Goal: Task Accomplishment & Management: Use online tool/utility

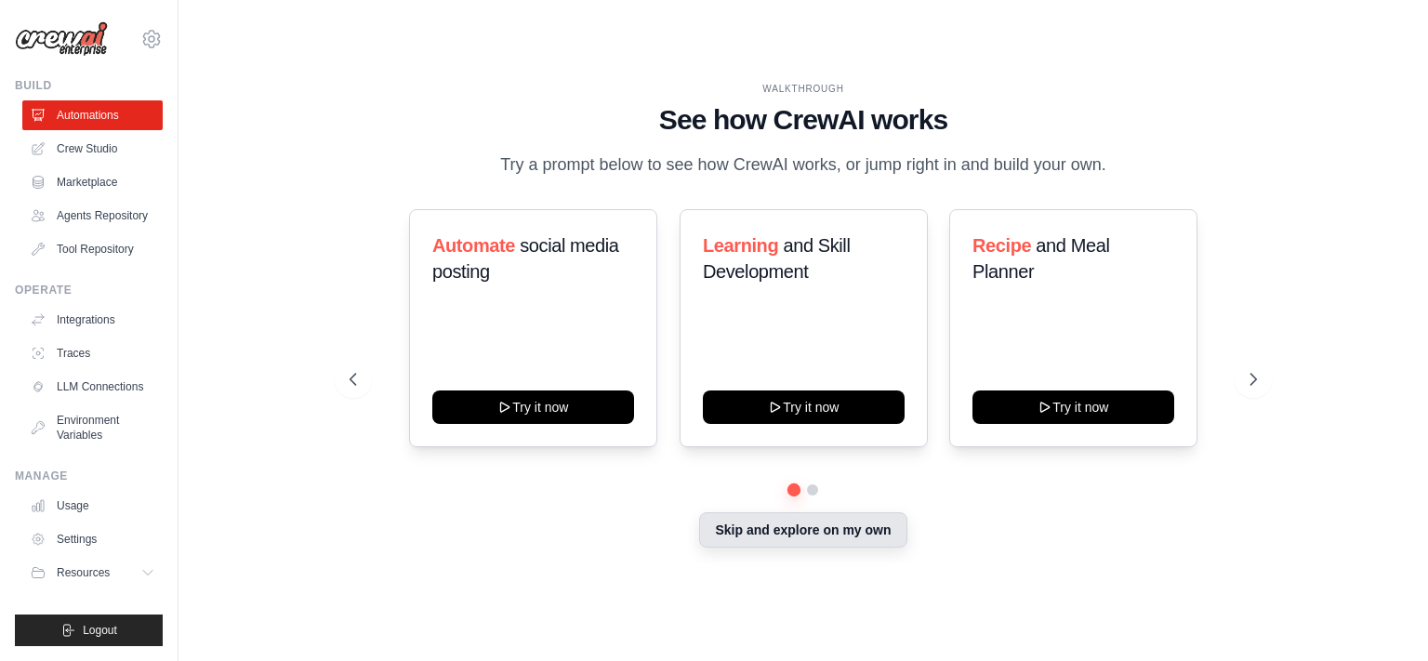
click at [844, 535] on button "Skip and explore on my own" at bounding box center [802, 529] width 207 height 35
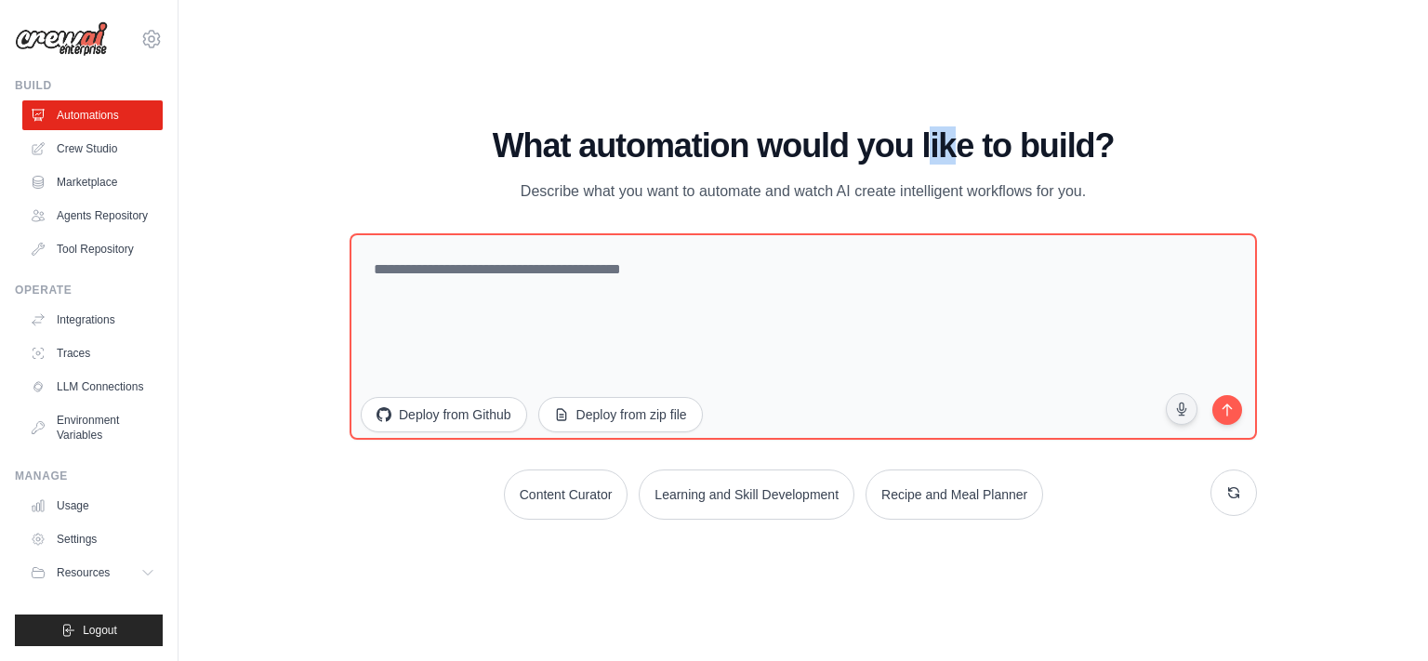
drag, startPoint x: 952, startPoint y: 160, endPoint x: 1004, endPoint y: 160, distance: 52.0
click at [984, 160] on h1 "What automation would you like to build?" at bounding box center [802, 145] width 907 height 37
click at [462, 212] on div "What automation would you like to build? Describe what you want to automate and…" at bounding box center [802, 323] width 907 height 392
click at [112, 150] on link "Crew Studio" at bounding box center [94, 149] width 140 height 30
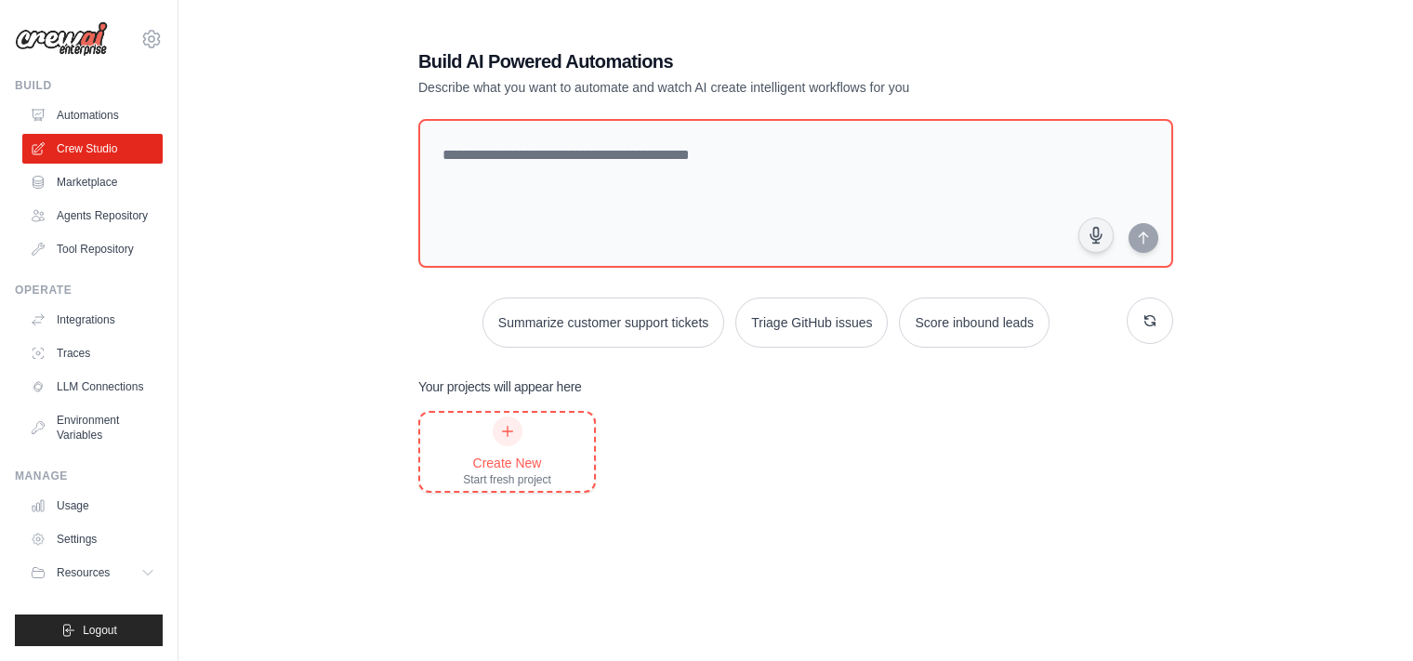
click at [500, 449] on div "Create New Start fresh project" at bounding box center [507, 451] width 88 height 71
click at [71, 540] on link "Settings" at bounding box center [94, 539] width 140 height 30
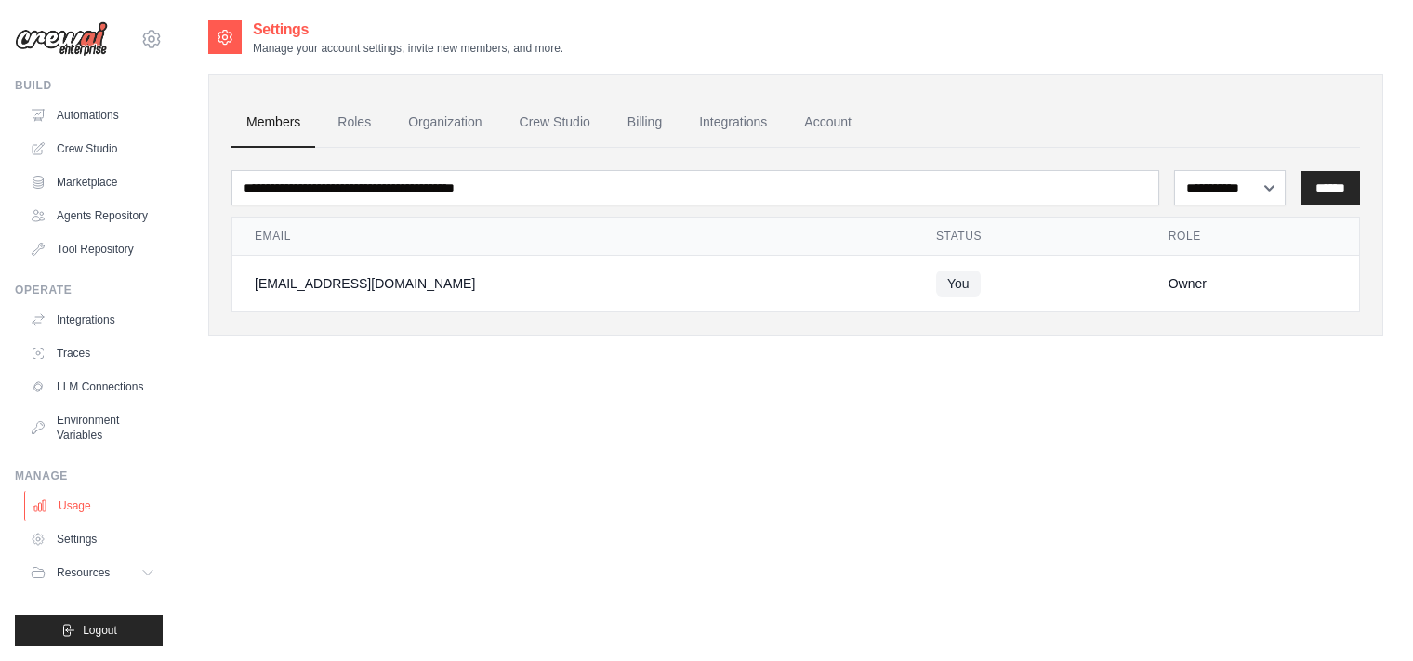
click at [79, 505] on link "Usage" at bounding box center [94, 506] width 140 height 30
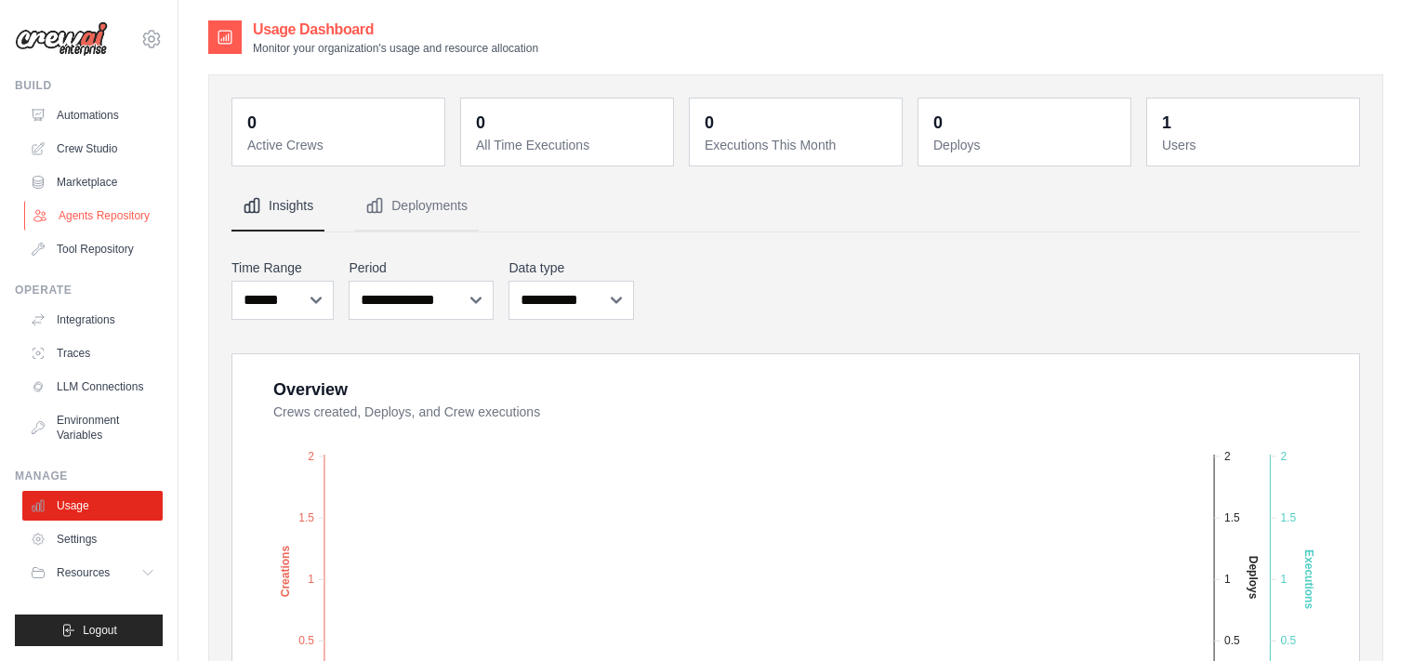
click at [115, 205] on link "Agents Repository" at bounding box center [94, 216] width 140 height 30
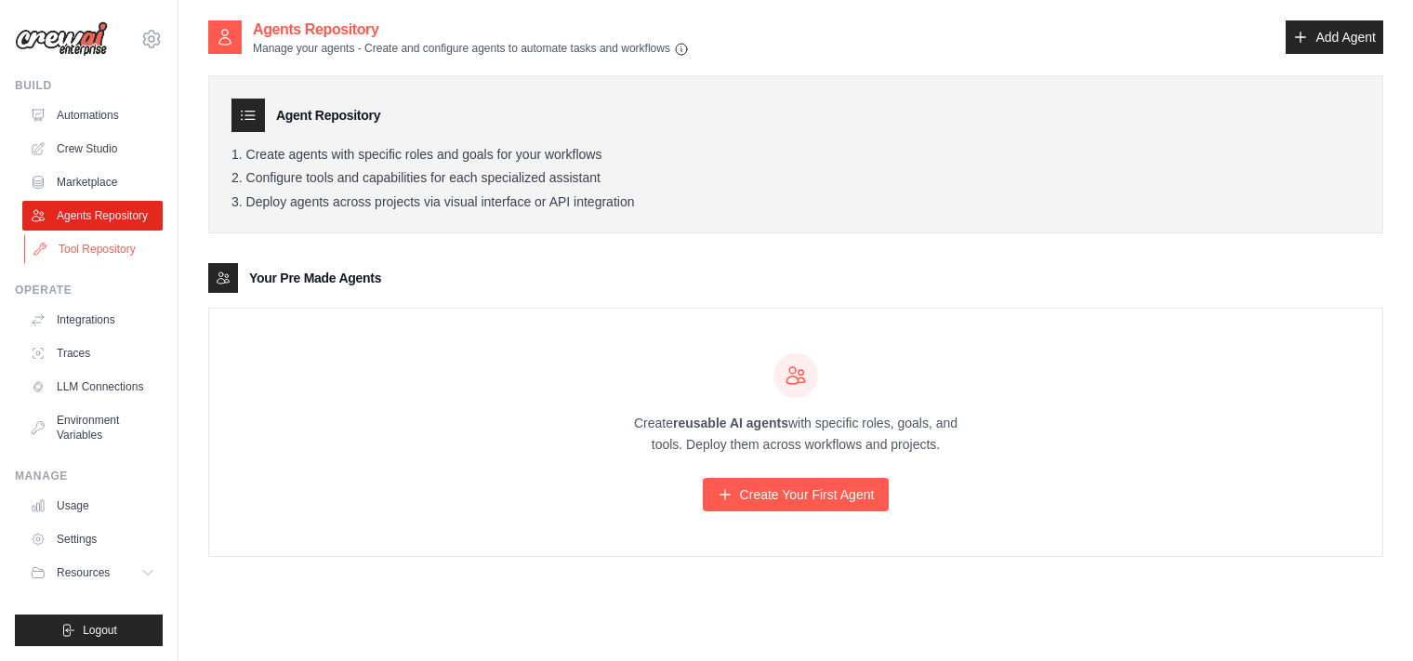
click at [78, 248] on link "Tool Repository" at bounding box center [94, 249] width 140 height 30
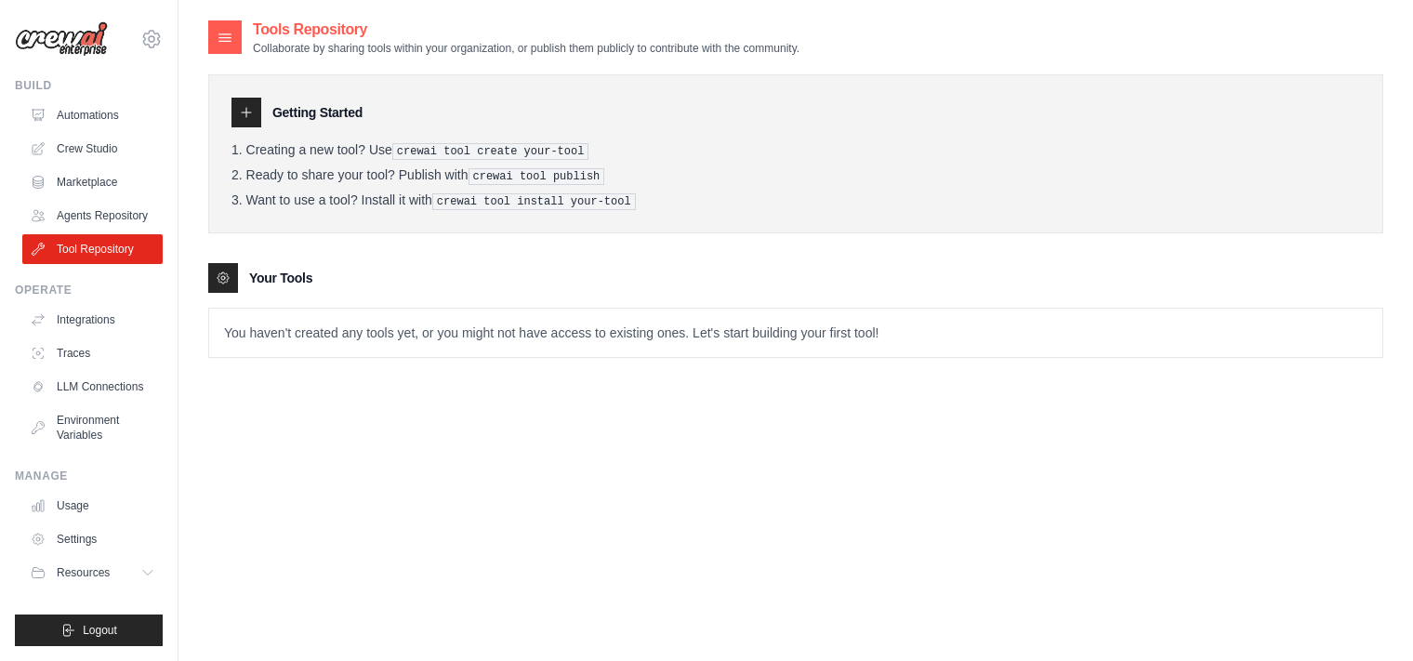
drag, startPoint x: 283, startPoint y: 146, endPoint x: 371, endPoint y: 154, distance: 88.7
click at [371, 154] on li "Creating a new tool? Use crewai tool create your-tool" at bounding box center [795, 151] width 1128 height 18
drag, startPoint x: 428, startPoint y: 155, endPoint x: 458, endPoint y: 158, distance: 30.8
click at [455, 158] on pre "crewai tool create your-tool" at bounding box center [490, 151] width 197 height 17
drag, startPoint x: 513, startPoint y: 158, endPoint x: 525, endPoint y: 158, distance: 12.1
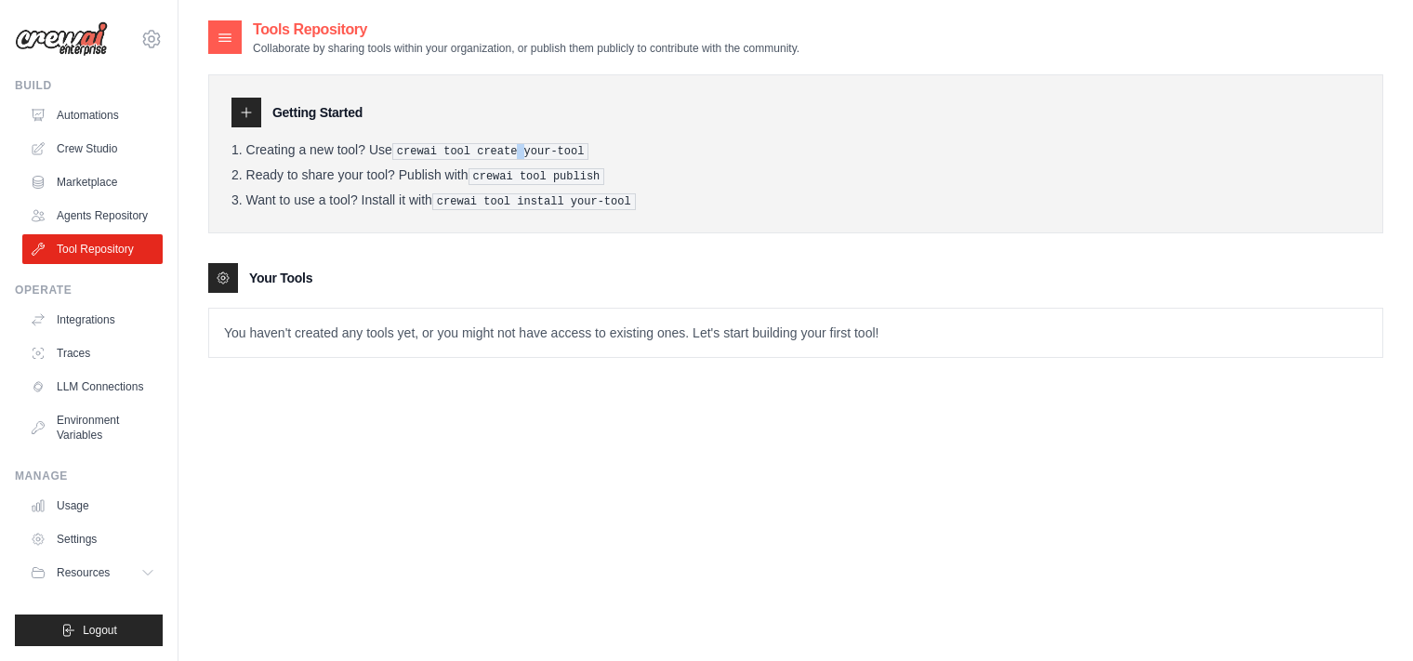
click at [525, 158] on pre "crewai tool create your-tool" at bounding box center [490, 151] width 197 height 17
click at [685, 174] on li "Ready to share your tool? Publish with crewai tool publish" at bounding box center [795, 176] width 1128 height 18
click at [59, 215] on link "Agents Repository" at bounding box center [94, 216] width 140 height 30
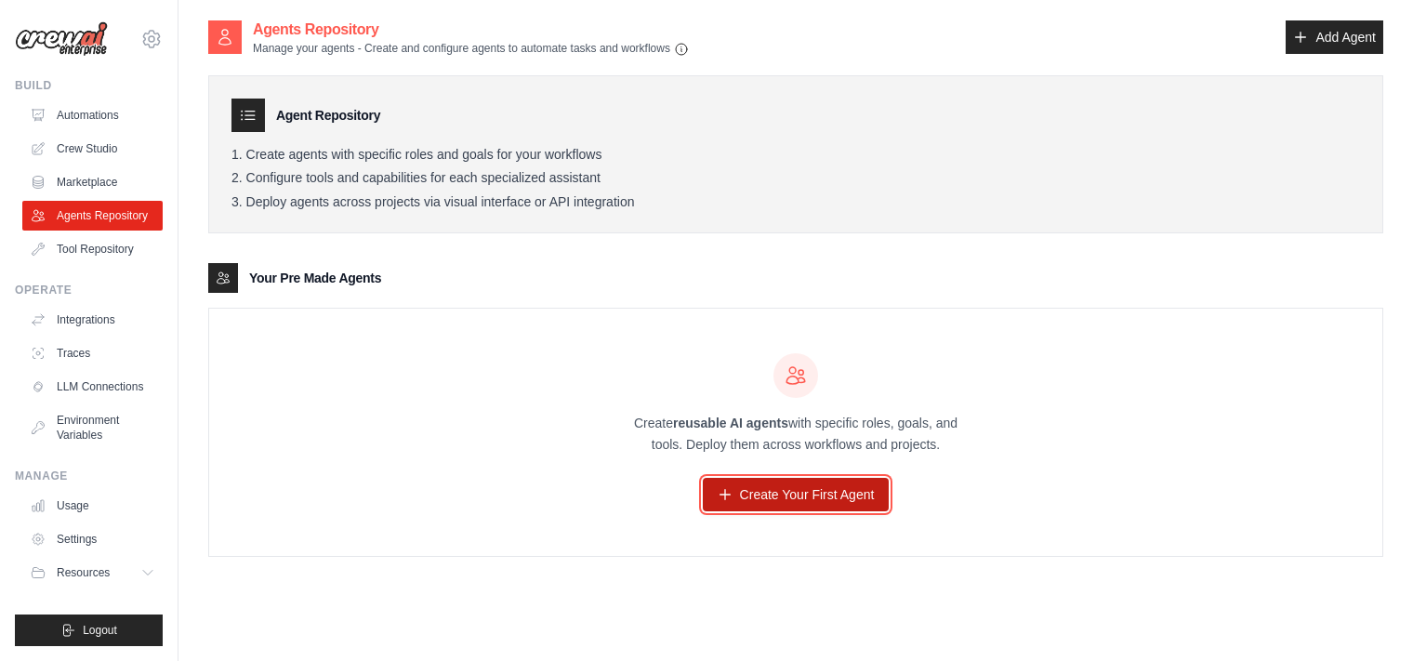
click at [792, 492] on link "Create Your First Agent" at bounding box center [796, 494] width 187 height 33
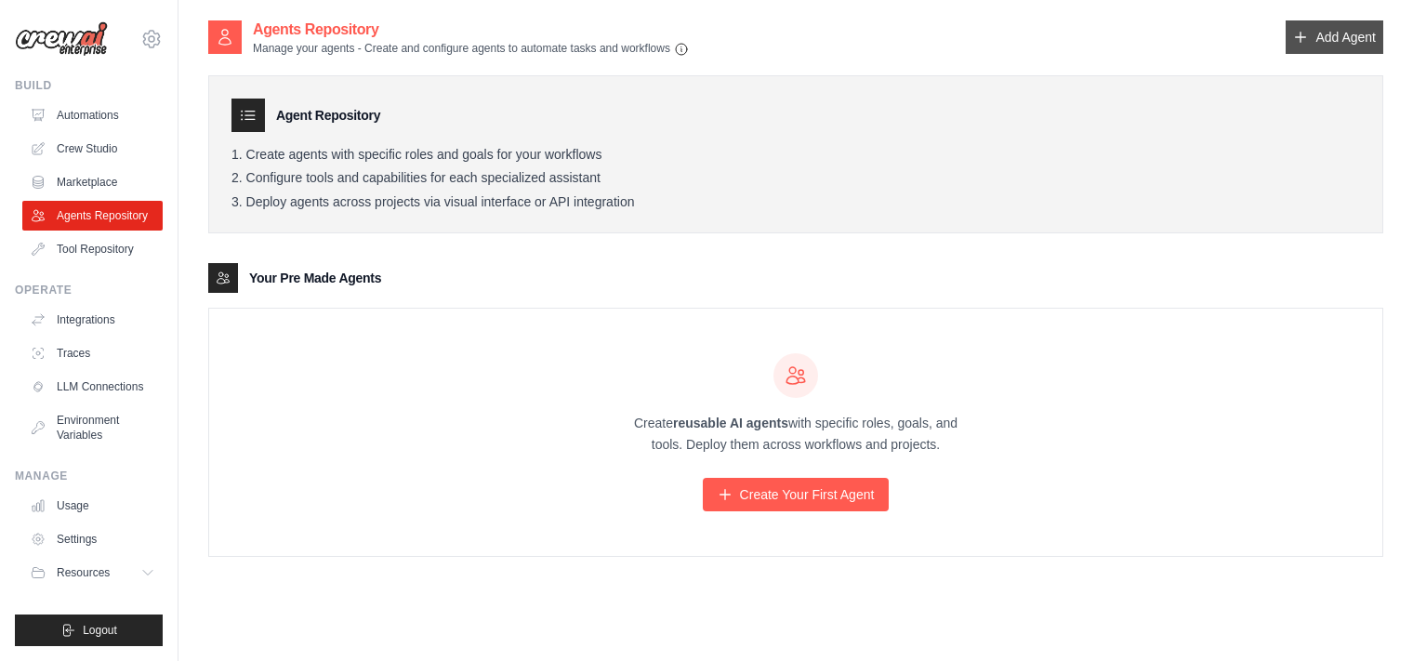
click at [1312, 36] on link "Add Agent" at bounding box center [1334, 36] width 98 height 33
drag, startPoint x: 665, startPoint y: 423, endPoint x: 843, endPoint y: 440, distance: 179.2
click at [820, 440] on p "Create reusable AI agents with specific roles, goals, and tools. Deploy them ac…" at bounding box center [795, 434] width 357 height 43
drag, startPoint x: 888, startPoint y: 443, endPoint x: 969, endPoint y: 443, distance: 80.9
click at [967, 443] on p "Create reusable AI agents with specific roles, goals, and tools. Deploy them ac…" at bounding box center [795, 434] width 357 height 43
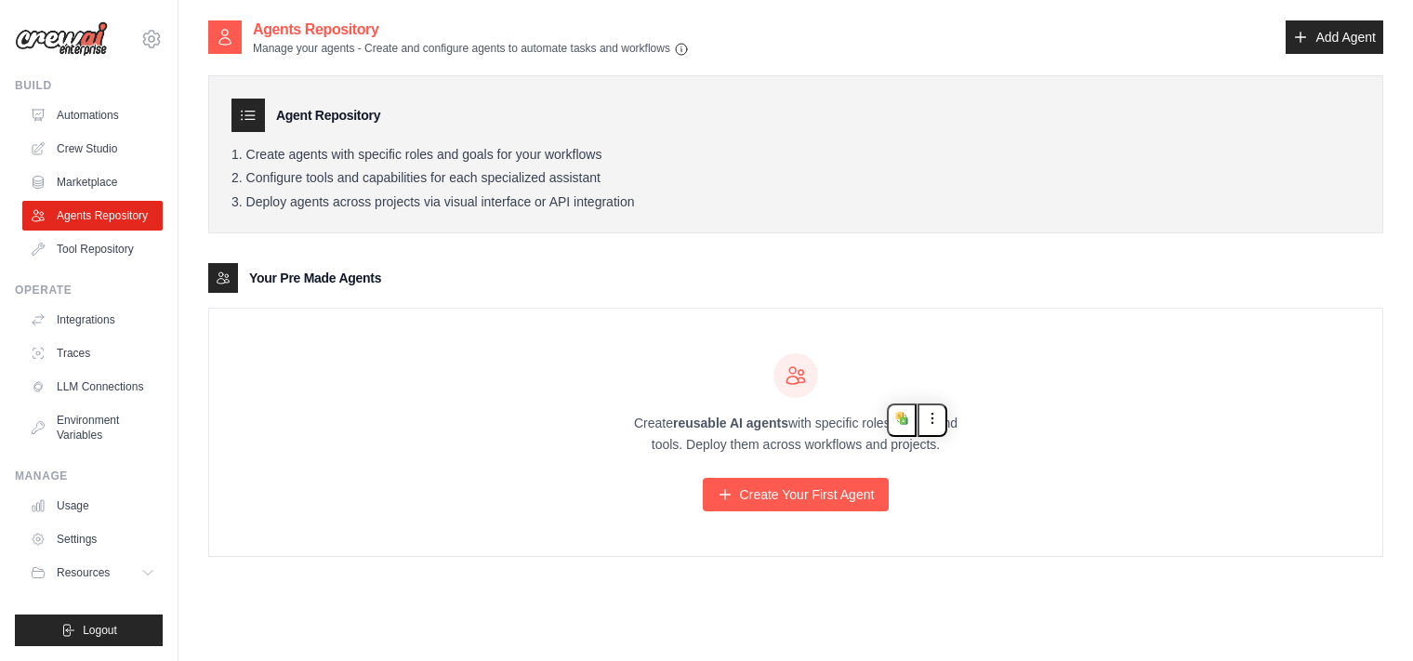
click at [1002, 460] on div "Create reusable AI agents with specific roles, goals, and tools. Deploy them ac…" at bounding box center [795, 432] width 1173 height 247
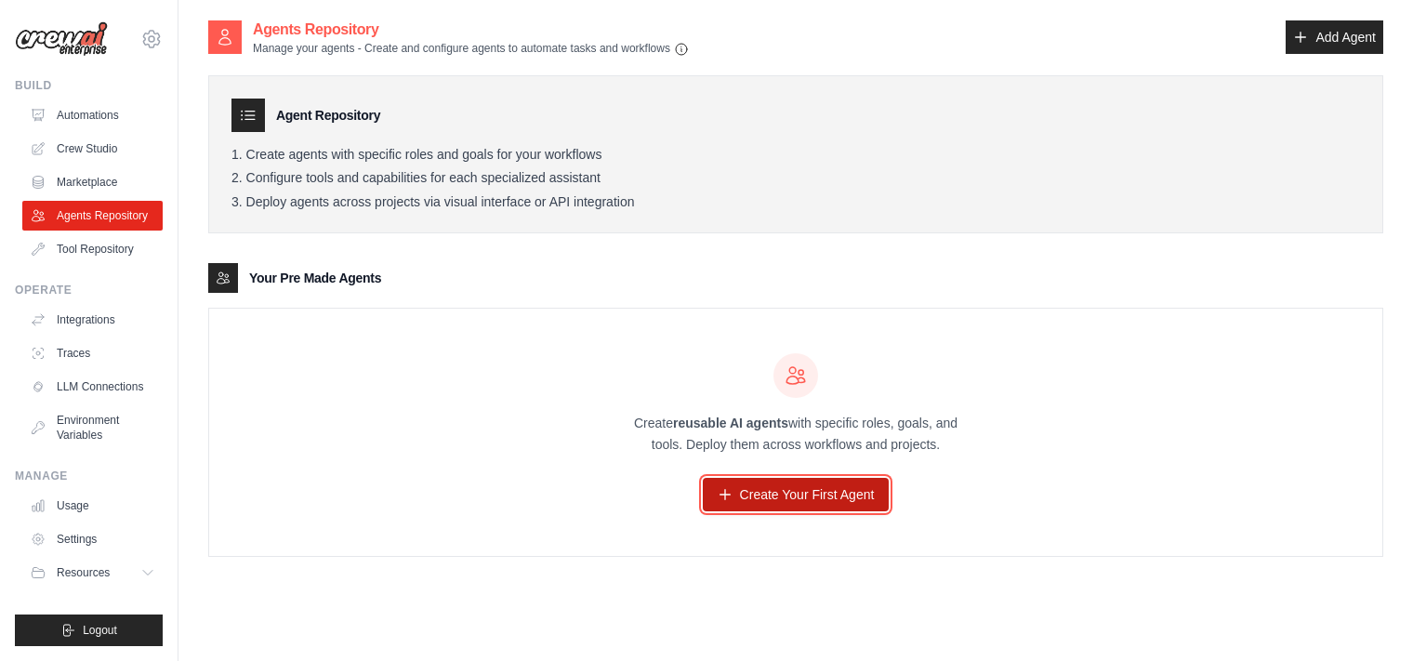
click at [842, 486] on link "Create Your First Agent" at bounding box center [796, 494] width 187 height 33
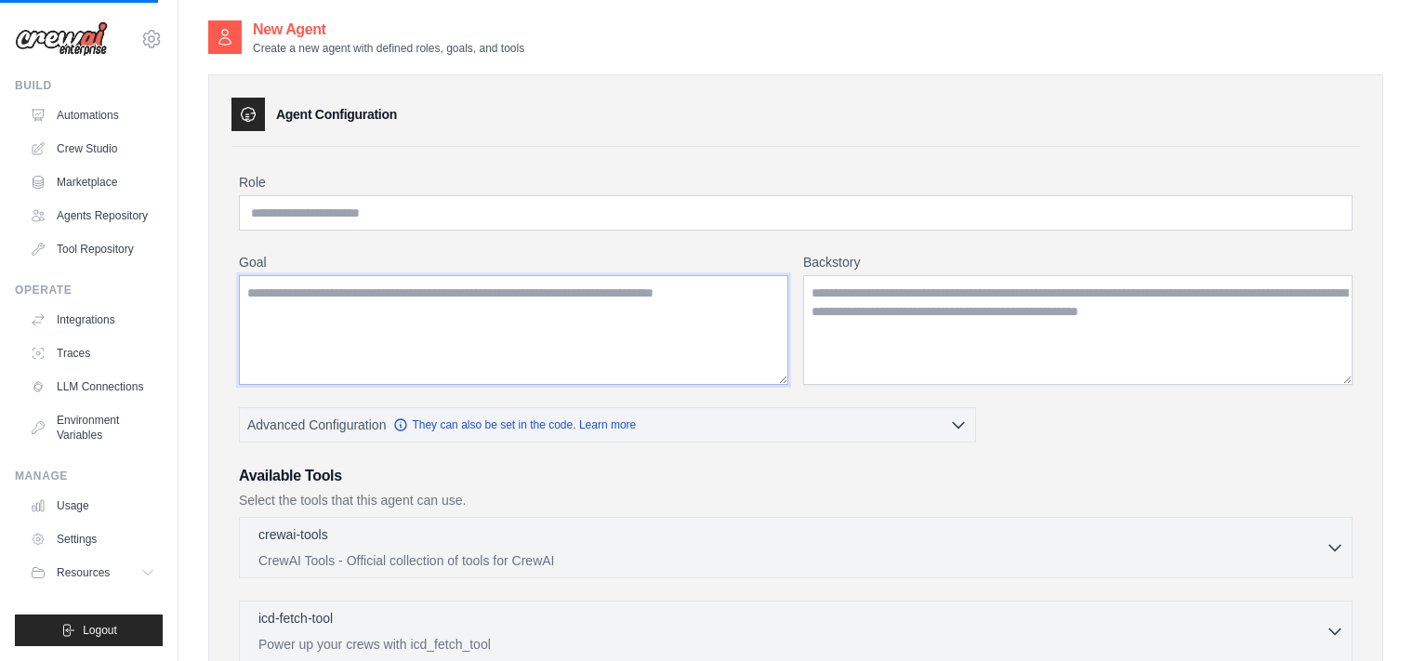
click at [535, 326] on textarea "Goal" at bounding box center [513, 330] width 549 height 110
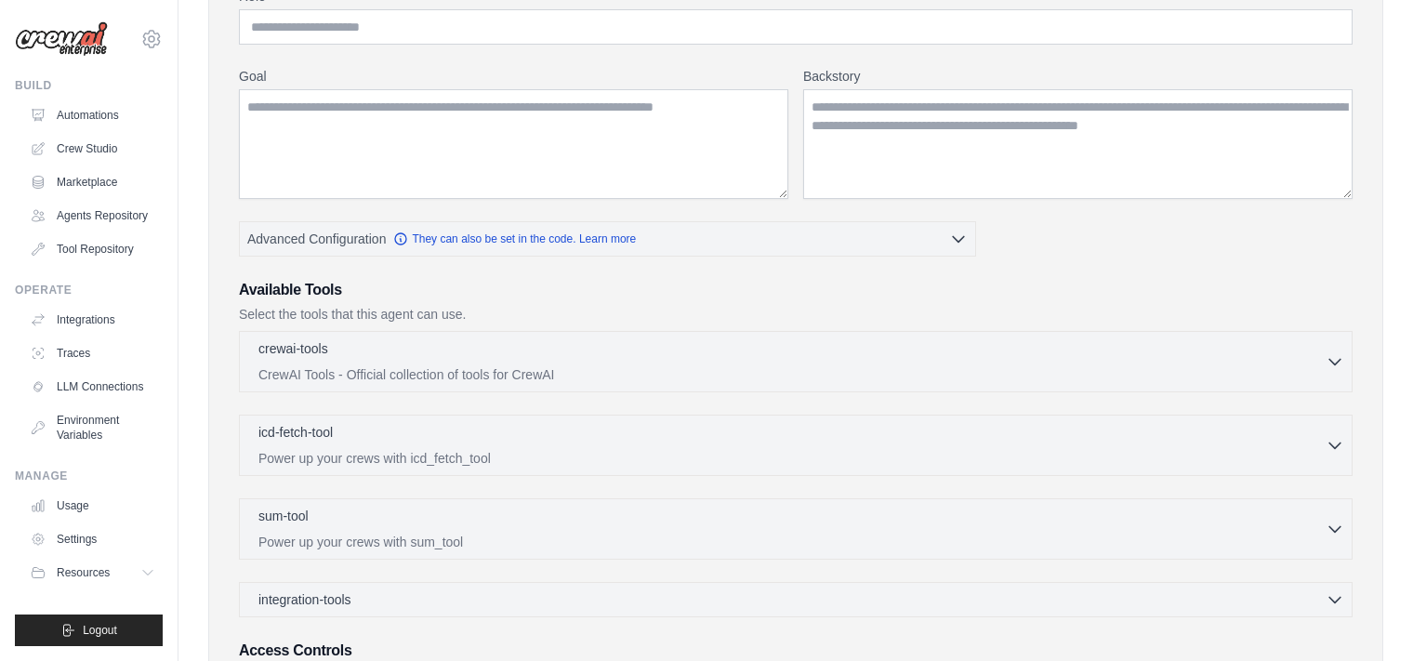
scroll to position [390, 0]
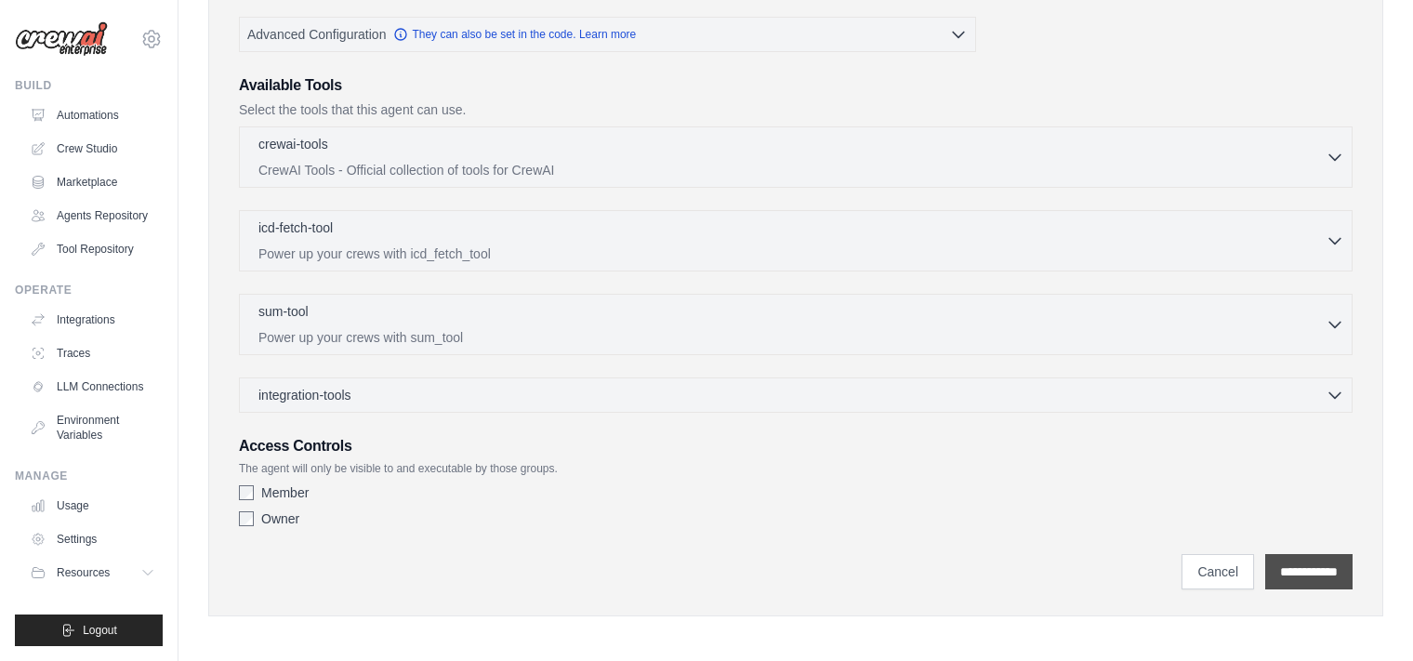
click at [1347, 566] on input "**********" at bounding box center [1308, 571] width 87 height 35
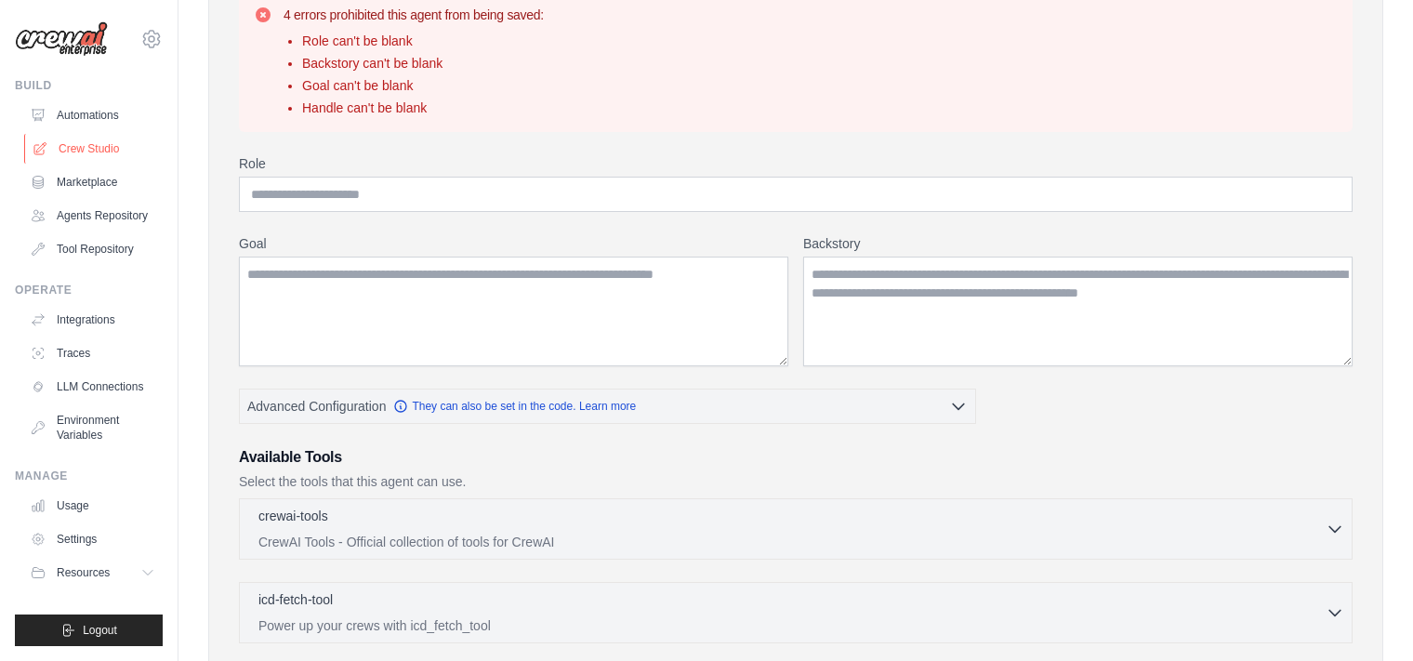
scroll to position [67, 0]
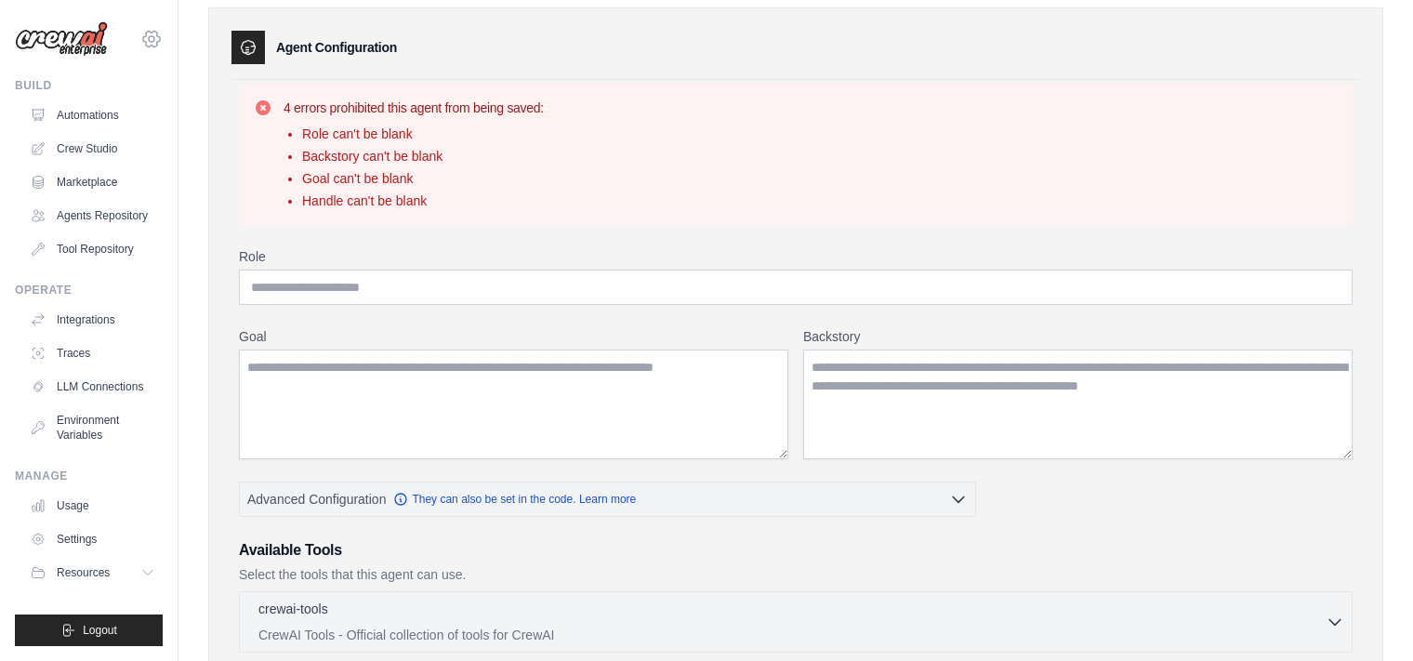
click at [139, 35] on div "[EMAIL_ADDRESS][DOMAIN_NAME] Settings" at bounding box center [89, 29] width 148 height 59
click at [148, 39] on icon at bounding box center [151, 39] width 22 height 22
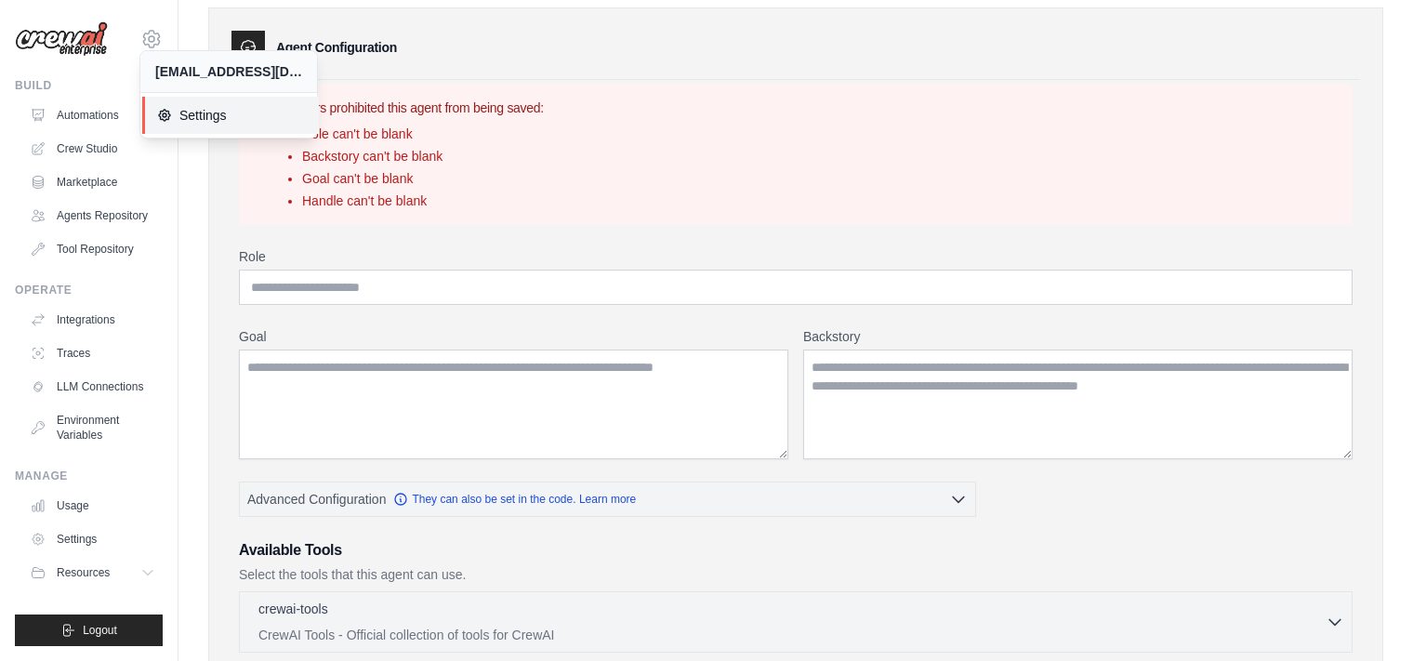
click at [202, 122] on span "Settings" at bounding box center [230, 115] width 147 height 19
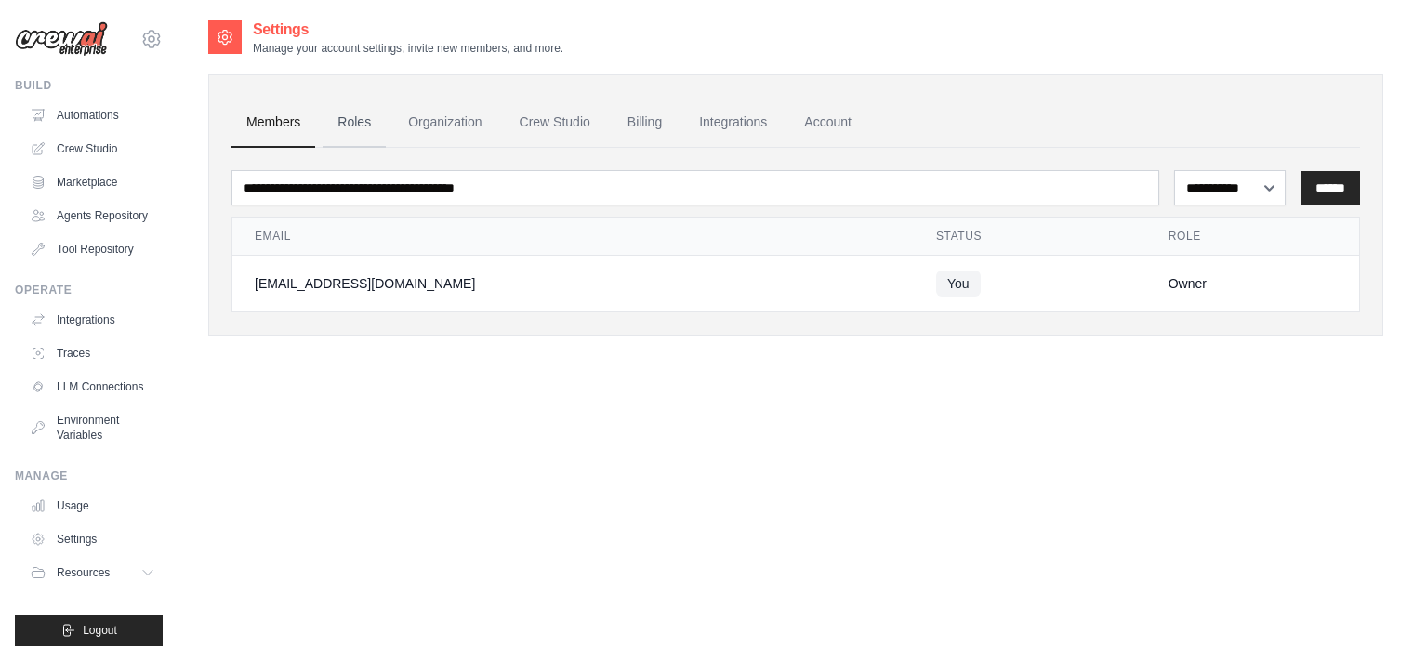
click at [362, 122] on link "Roles" at bounding box center [353, 123] width 63 height 50
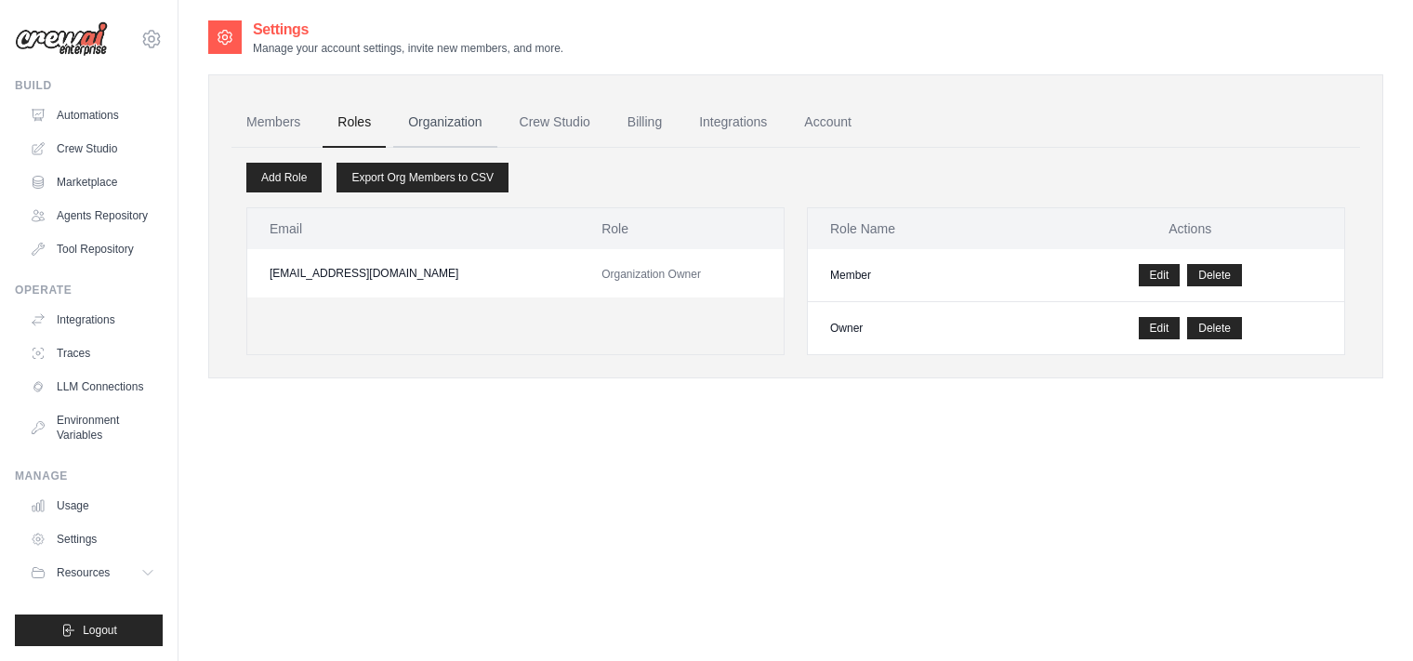
click at [428, 122] on link "Organization" at bounding box center [444, 123] width 103 height 50
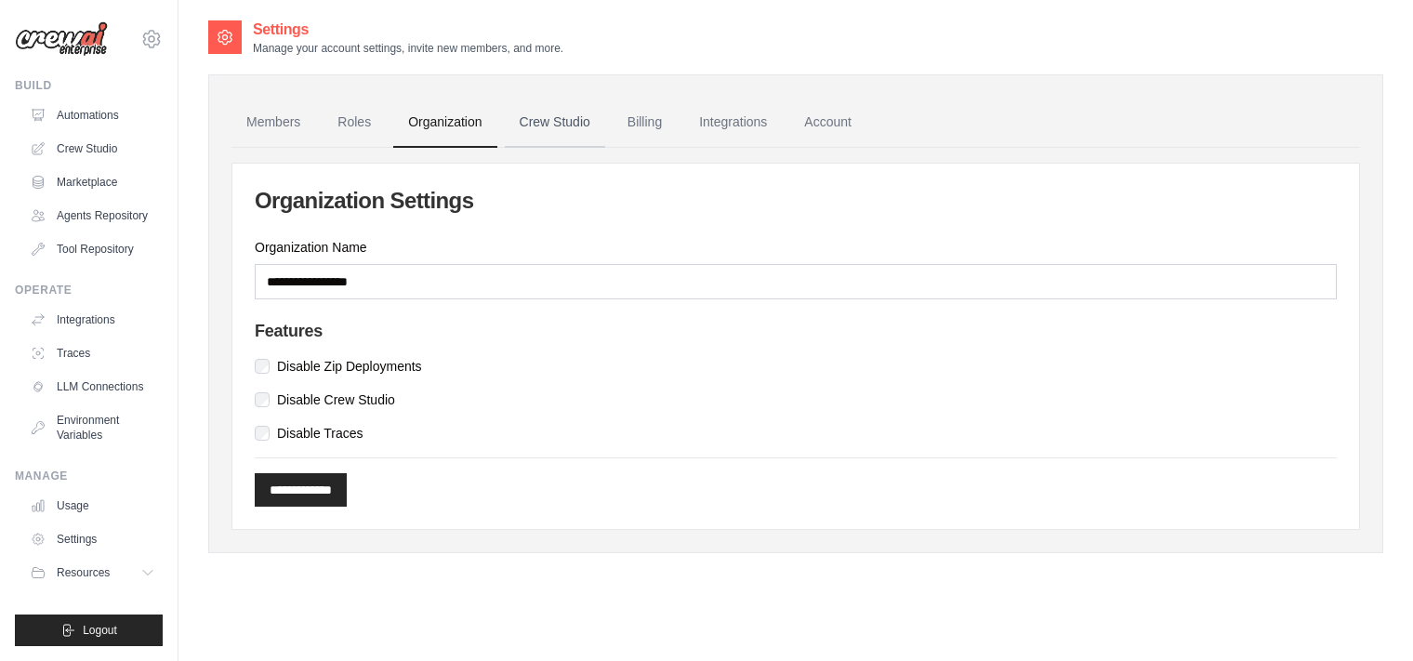
click at [568, 121] on link "Crew Studio" at bounding box center [555, 123] width 100 height 50
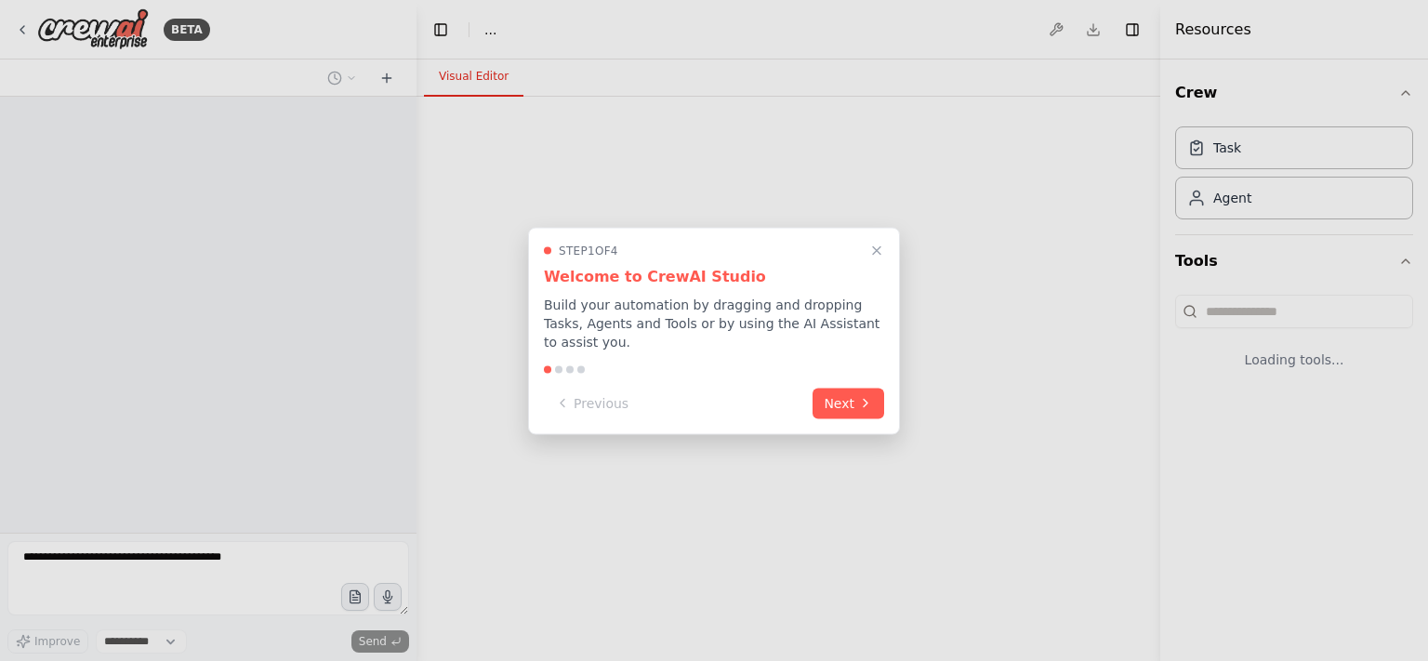
select select "****"
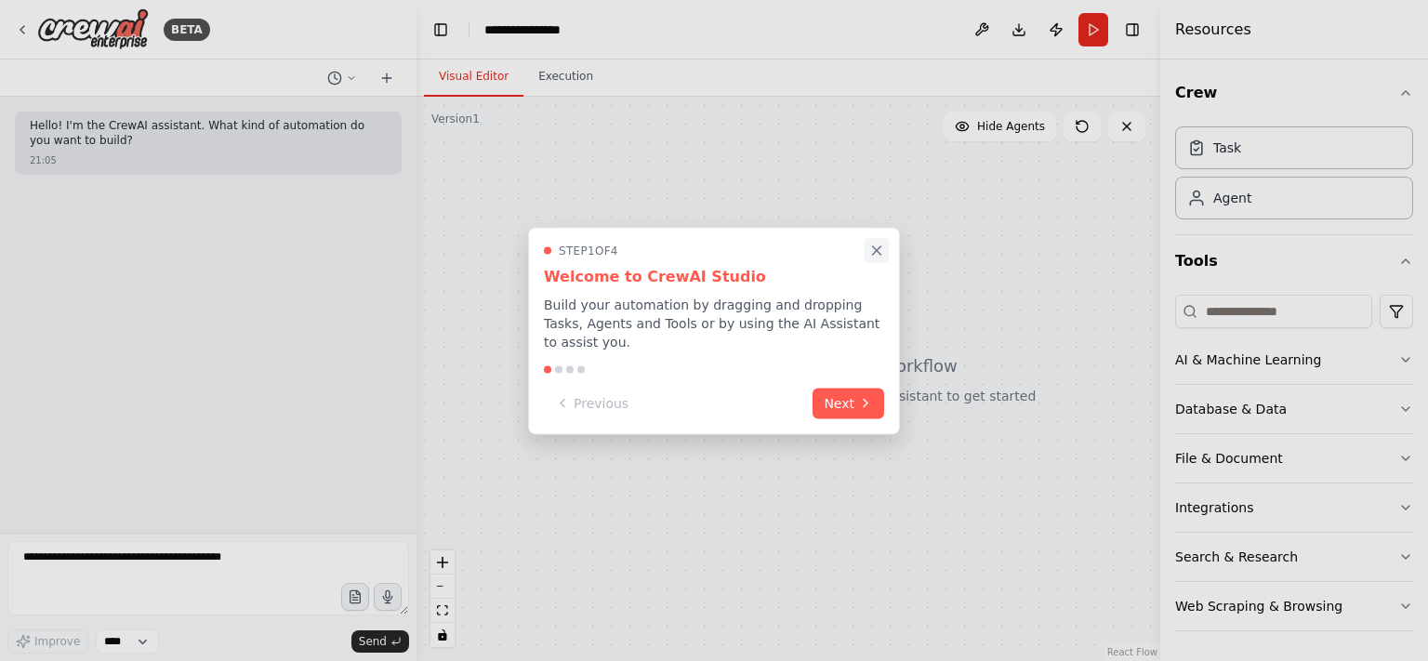
click at [879, 258] on icon "Close walkthrough" at bounding box center [876, 250] width 17 height 17
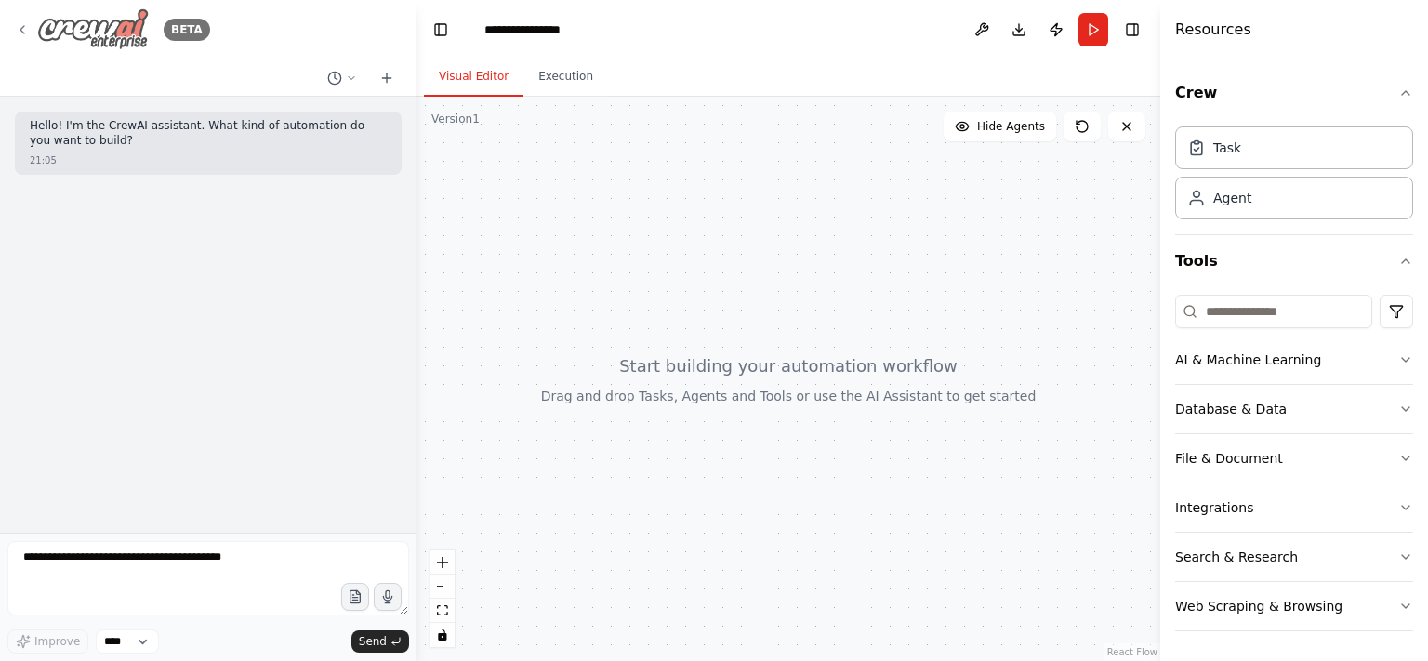
click at [102, 35] on img at bounding box center [93, 29] width 112 height 42
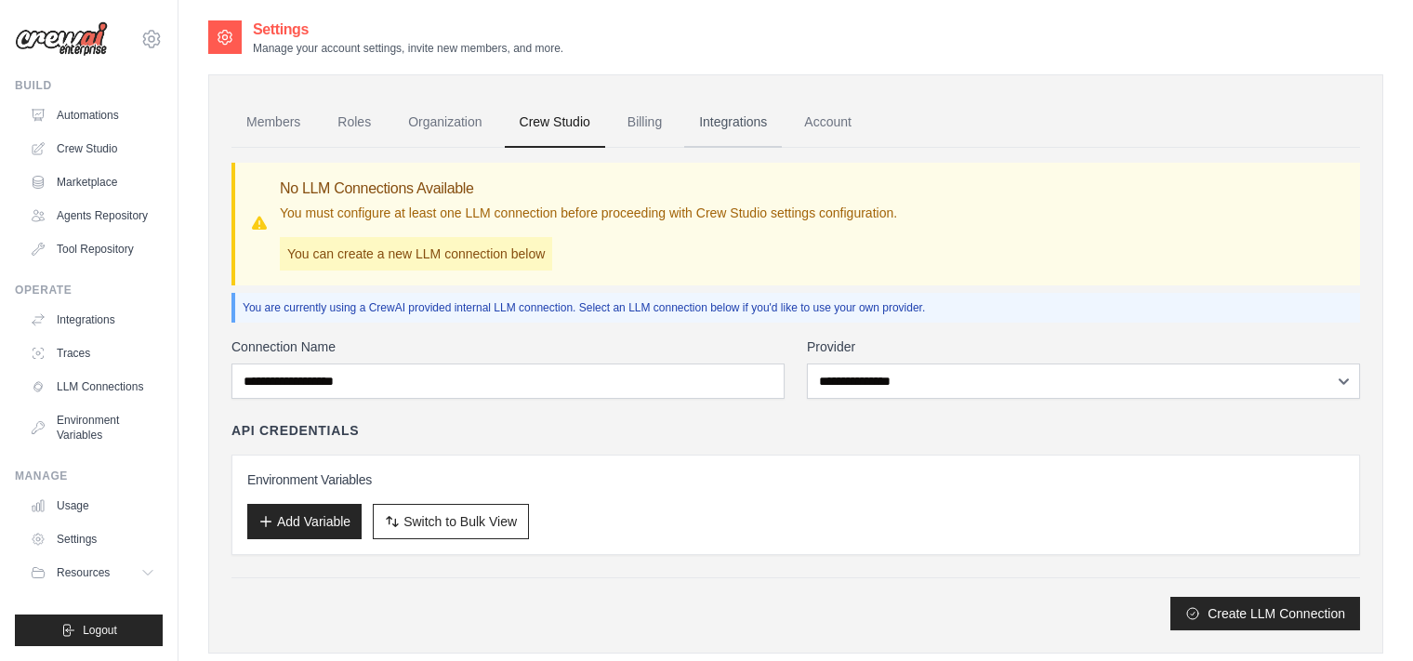
click at [760, 121] on link "Integrations" at bounding box center [733, 123] width 98 height 50
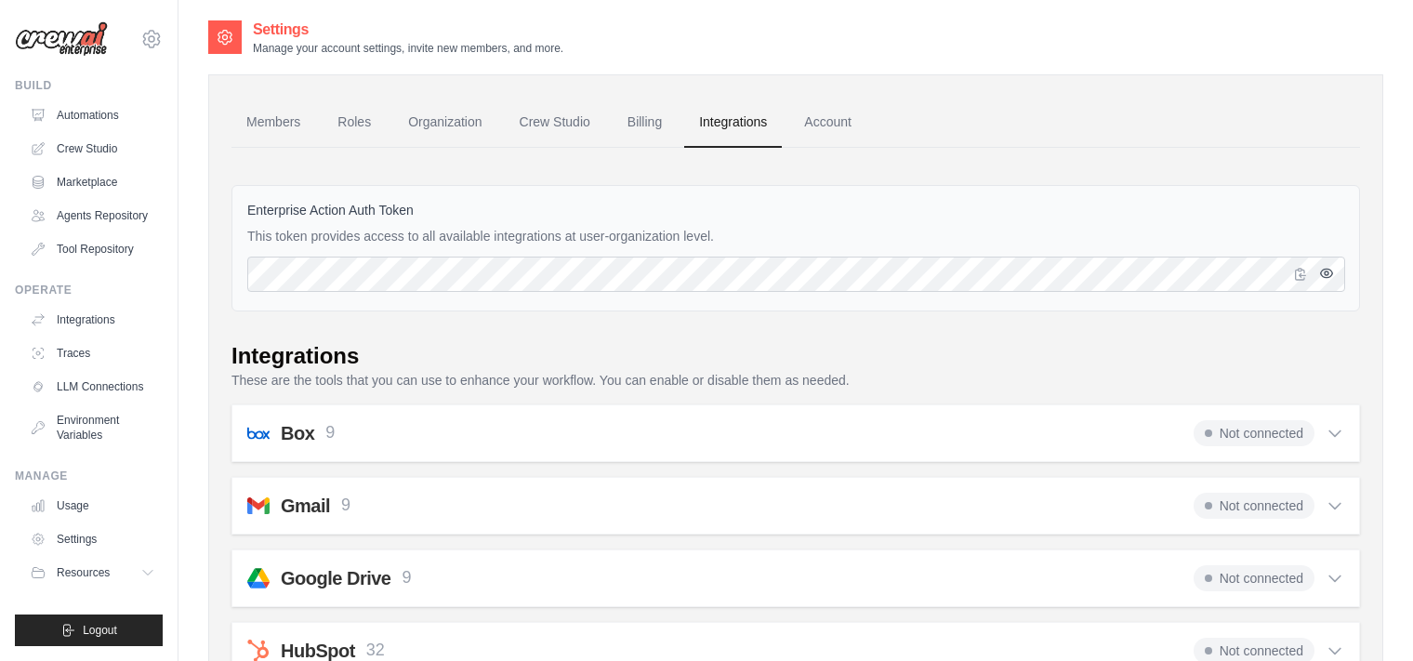
click at [1328, 270] on icon "button" at bounding box center [1326, 273] width 15 height 15
click at [1327, 270] on icon "button" at bounding box center [1326, 273] width 12 height 11
click at [106, 125] on link "Automations" at bounding box center [94, 115] width 140 height 30
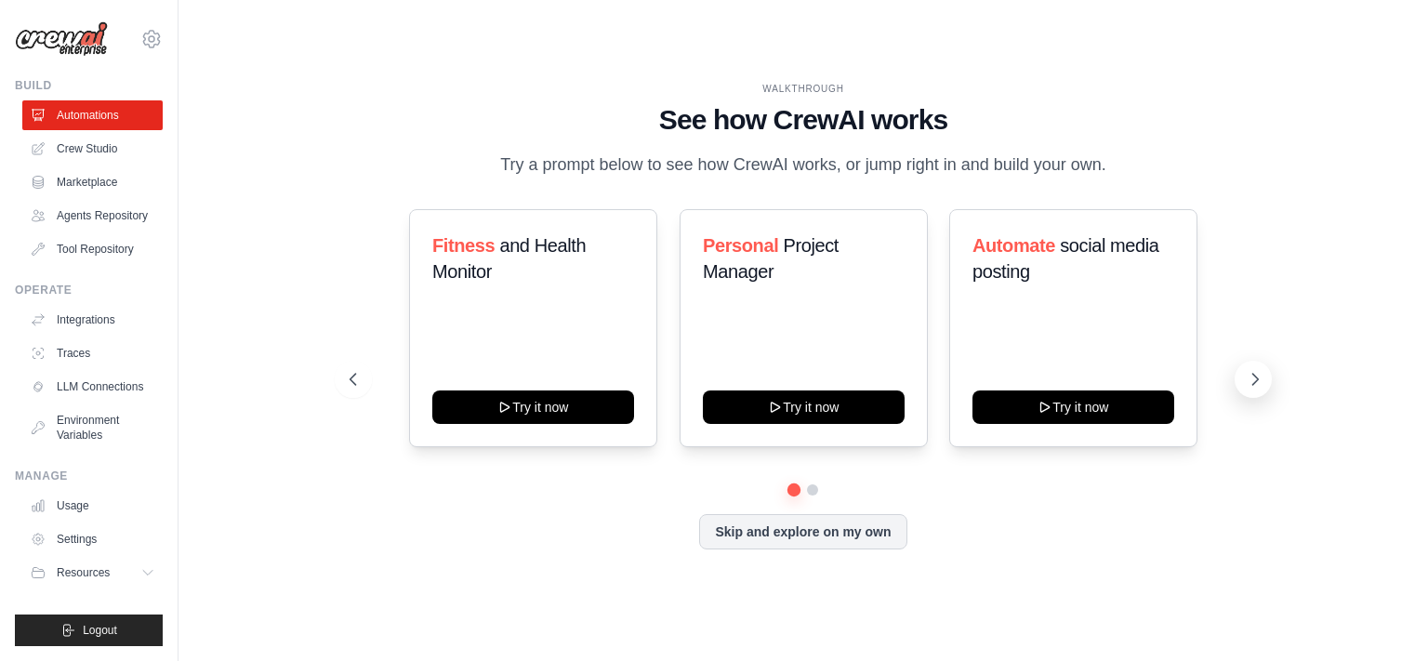
click at [1260, 382] on icon at bounding box center [1254, 379] width 19 height 19
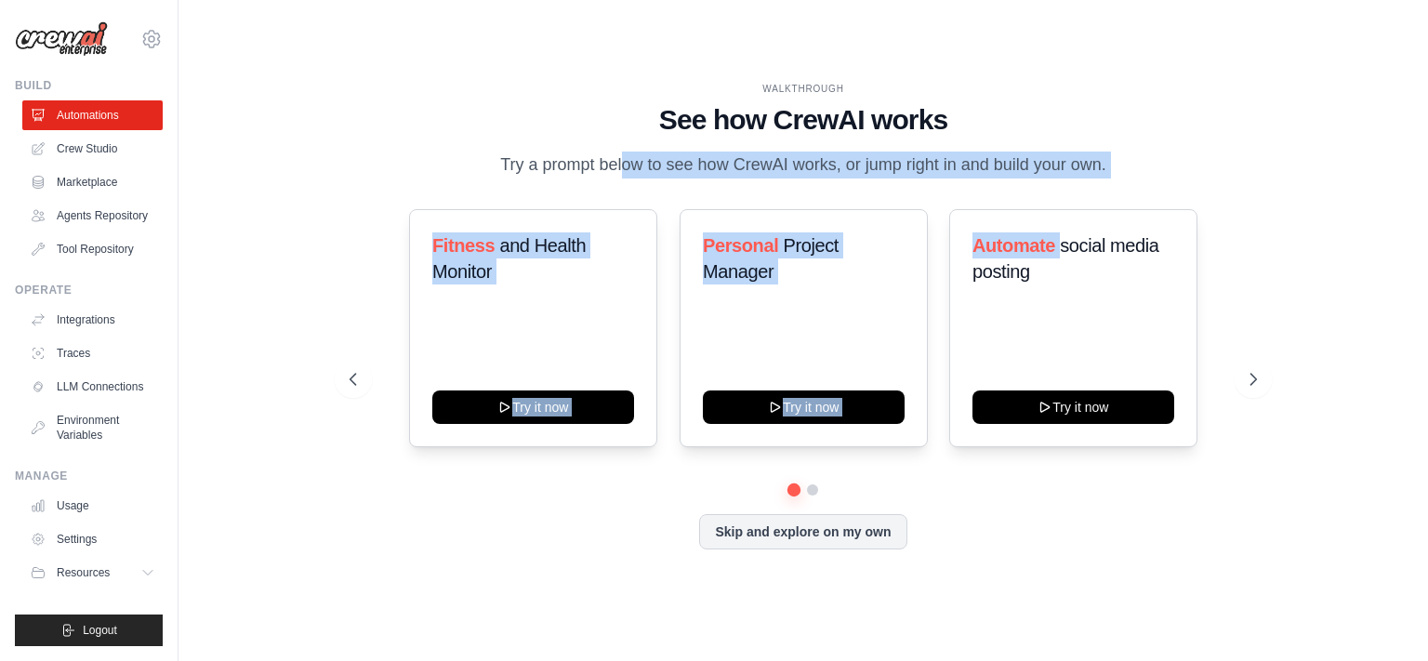
drag, startPoint x: 548, startPoint y: 173, endPoint x: 1128, endPoint y: 184, distance: 580.0
click at [1086, 185] on div "WALKTHROUGH See how CrewAI works Try a prompt below to see how CrewAI works, or…" at bounding box center [803, 330] width 952 height 496
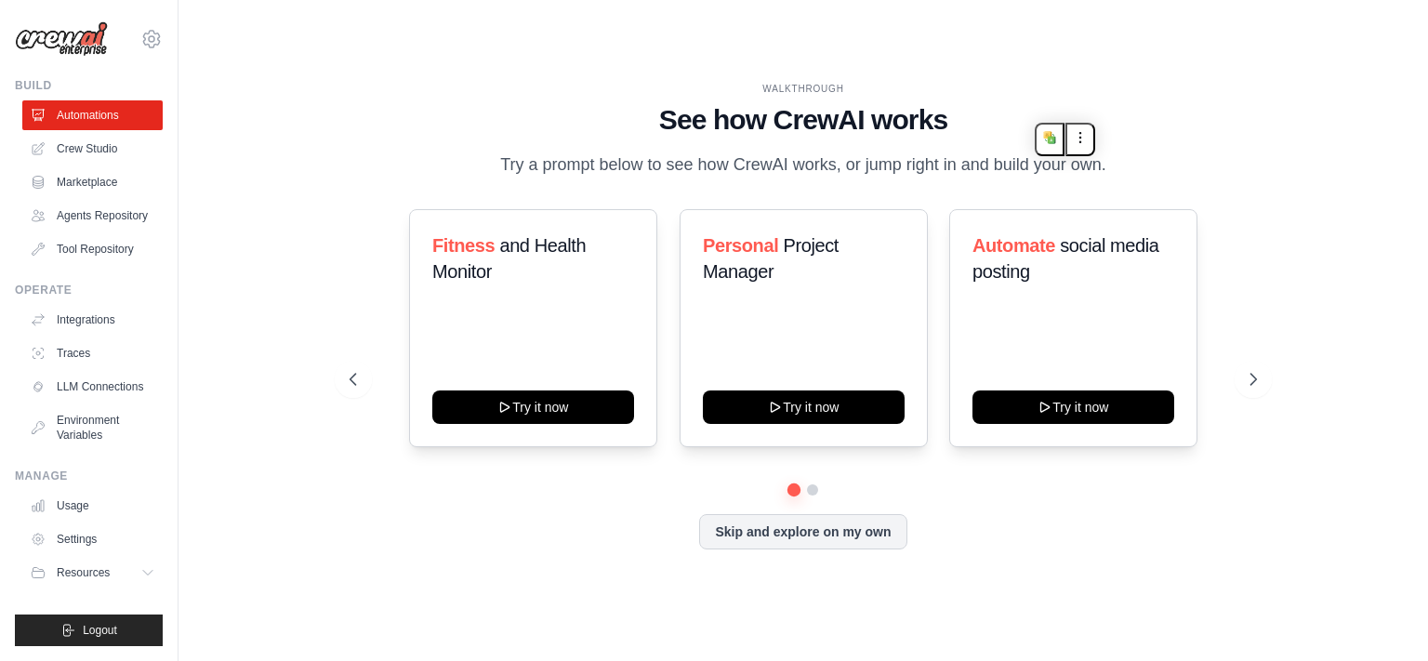
click at [1245, 125] on h1 "See how CrewAI works" at bounding box center [802, 119] width 907 height 33
